Goal: Transaction & Acquisition: Download file/media

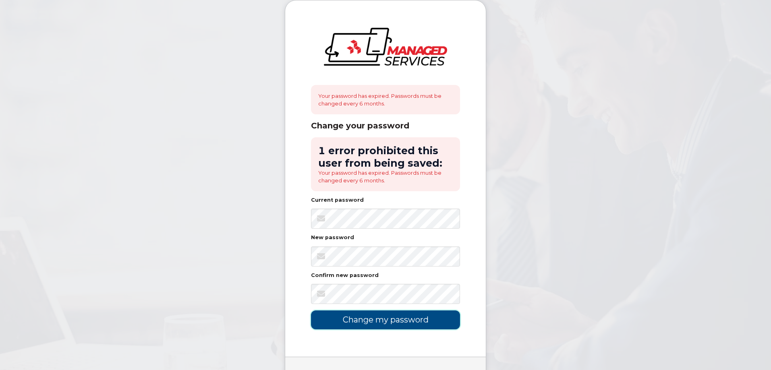
click at [385, 257] on input "Change my password" at bounding box center [385, 320] width 149 height 19
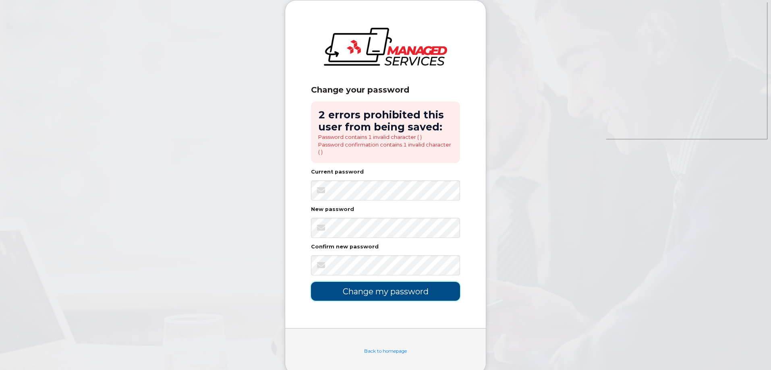
click at [362, 291] on input "Change my password" at bounding box center [385, 291] width 149 height 19
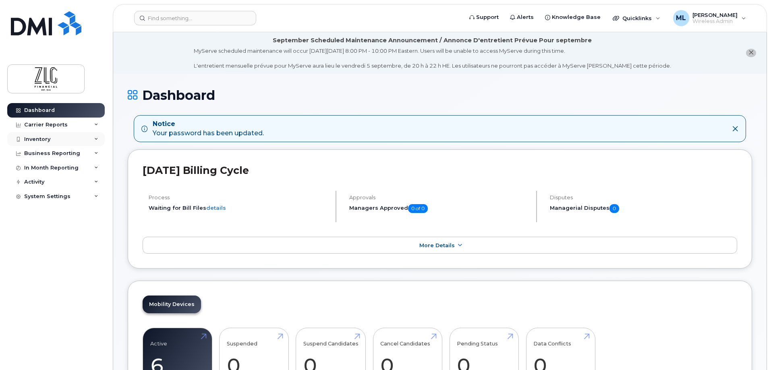
click at [58, 141] on div "Inventory" at bounding box center [55, 139] width 97 height 14
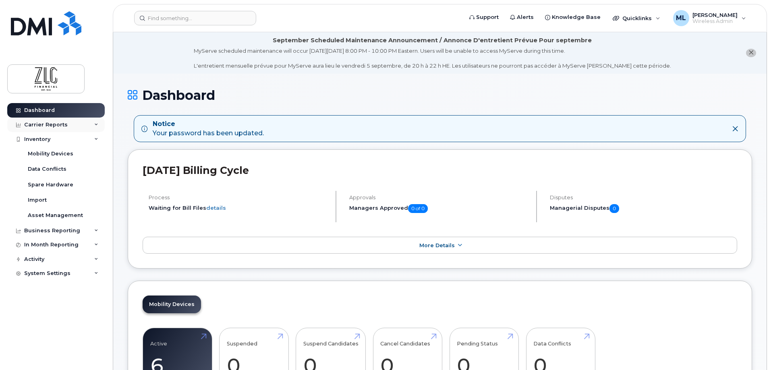
click at [65, 126] on div "Carrier Reports" at bounding box center [55, 125] width 97 height 14
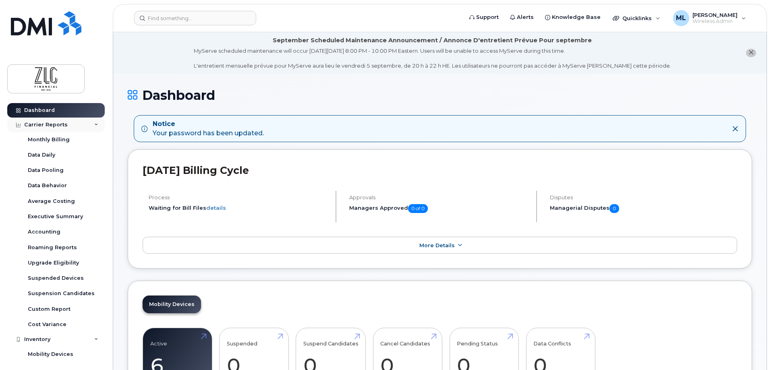
click at [64, 130] on div "Carrier Reports" at bounding box center [55, 125] width 97 height 14
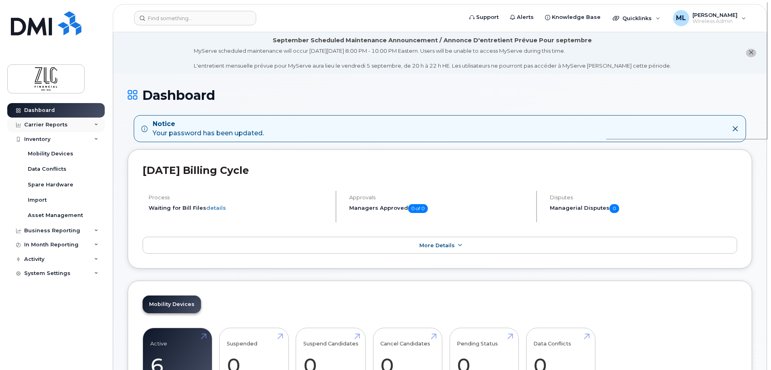
click at [86, 126] on div "Carrier Reports" at bounding box center [55, 125] width 97 height 14
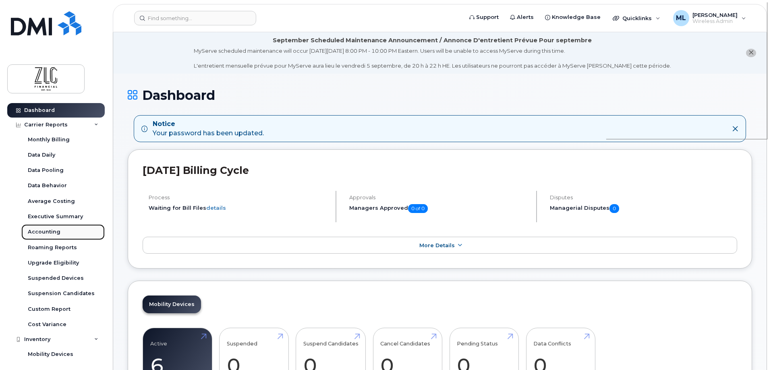
click at [52, 229] on div "Accounting" at bounding box center [44, 231] width 33 height 7
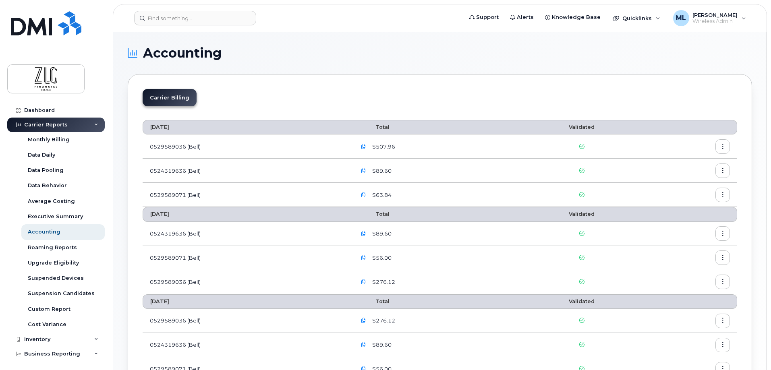
click at [724, 197] on icon "button" at bounding box center [722, 195] width 5 height 5
click at [685, 230] on span "Download" at bounding box center [685, 227] width 31 height 7
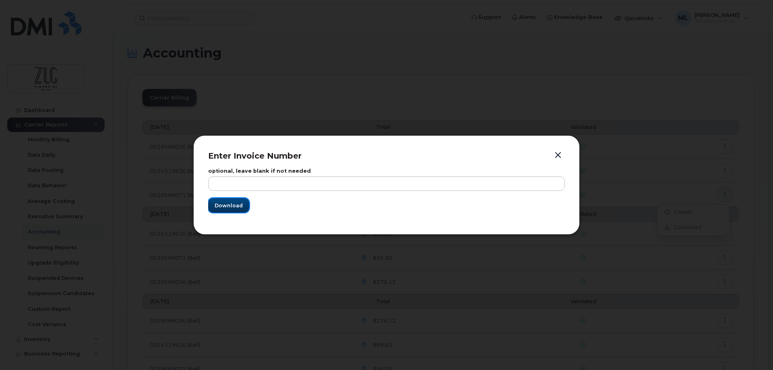
click at [226, 207] on span "Download" at bounding box center [229, 206] width 28 height 8
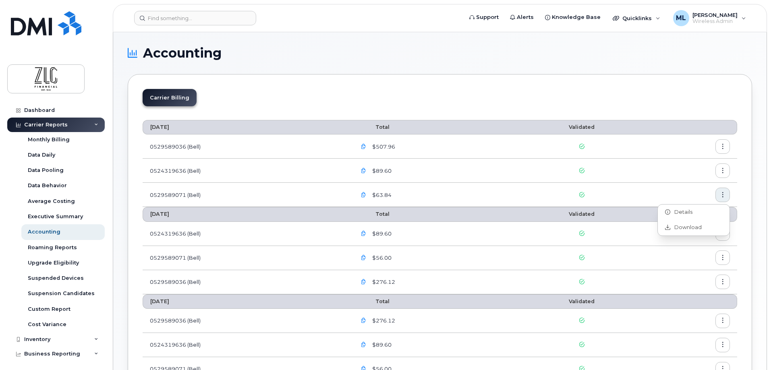
click at [718, 172] on button "button" at bounding box center [722, 171] width 14 height 14
click at [687, 207] on span "Download" at bounding box center [685, 203] width 31 height 7
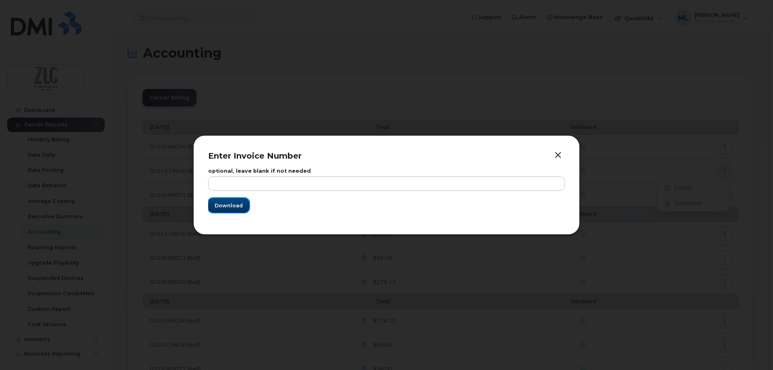
click at [219, 207] on span "Download" at bounding box center [229, 206] width 28 height 8
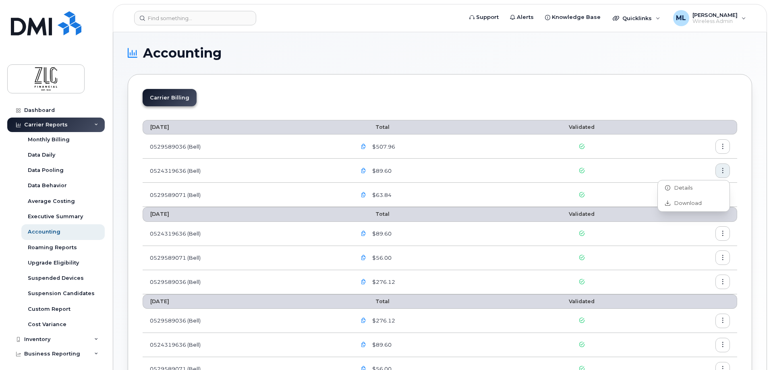
click at [724, 145] on icon "button" at bounding box center [722, 146] width 5 height 5
click at [687, 180] on span "Download" at bounding box center [685, 179] width 31 height 7
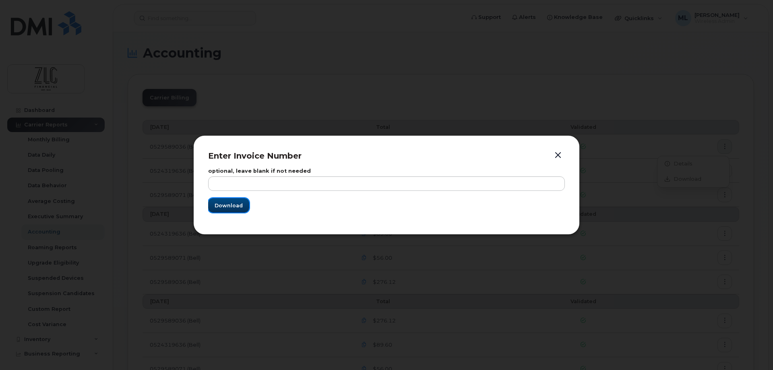
click at [230, 205] on span "Download" at bounding box center [229, 206] width 28 height 8
